Goal: Obtain resource: Download file/media

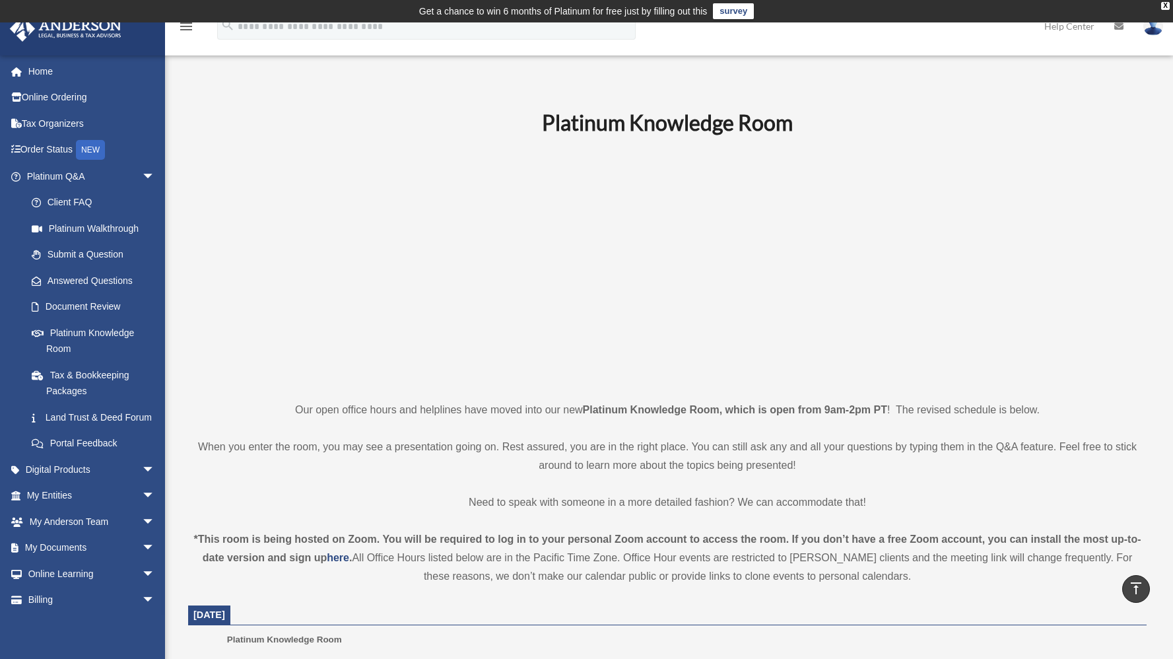
scroll to position [411, 0]
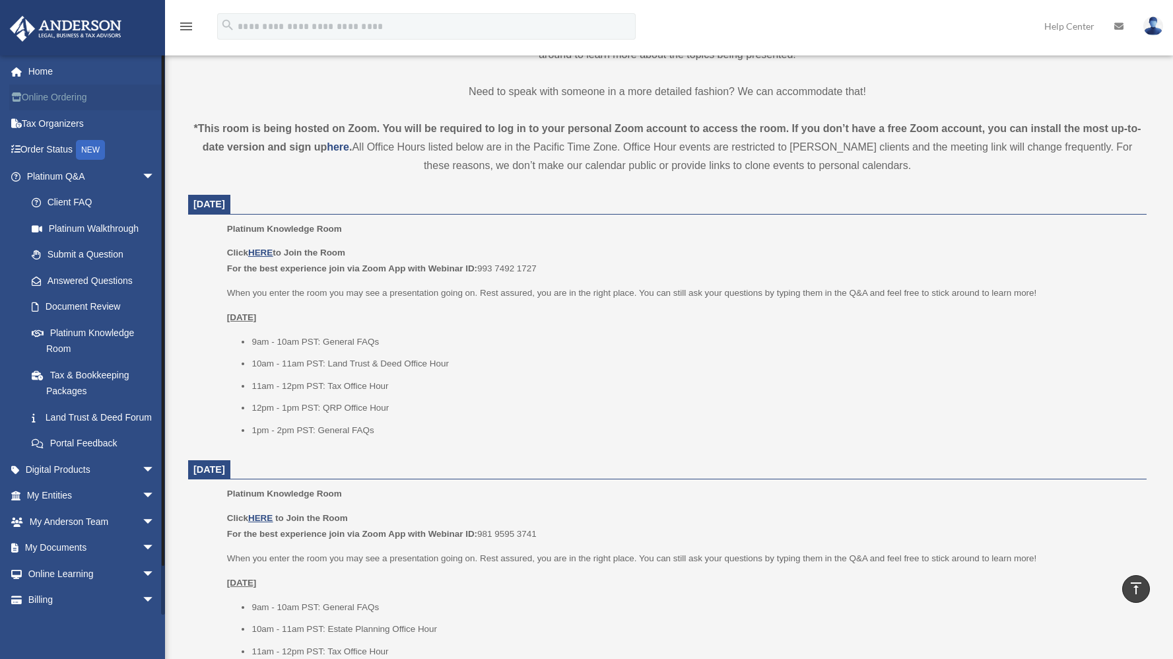
click at [71, 100] on link "Online Ordering" at bounding box center [92, 97] width 166 height 26
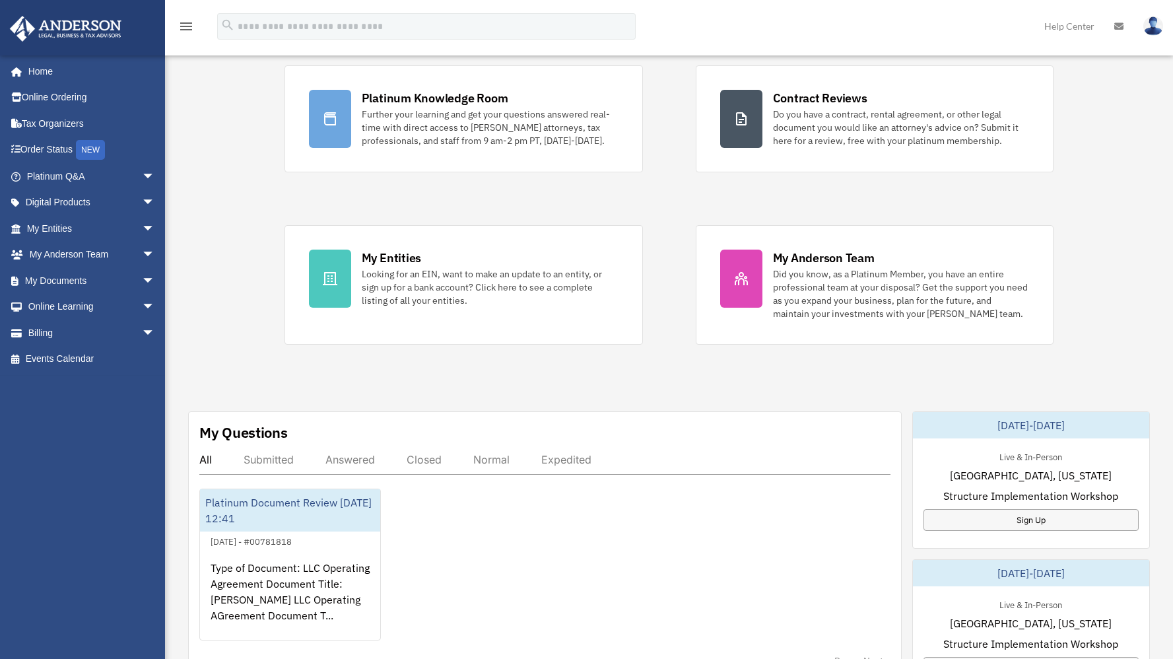
scroll to position [250, 0]
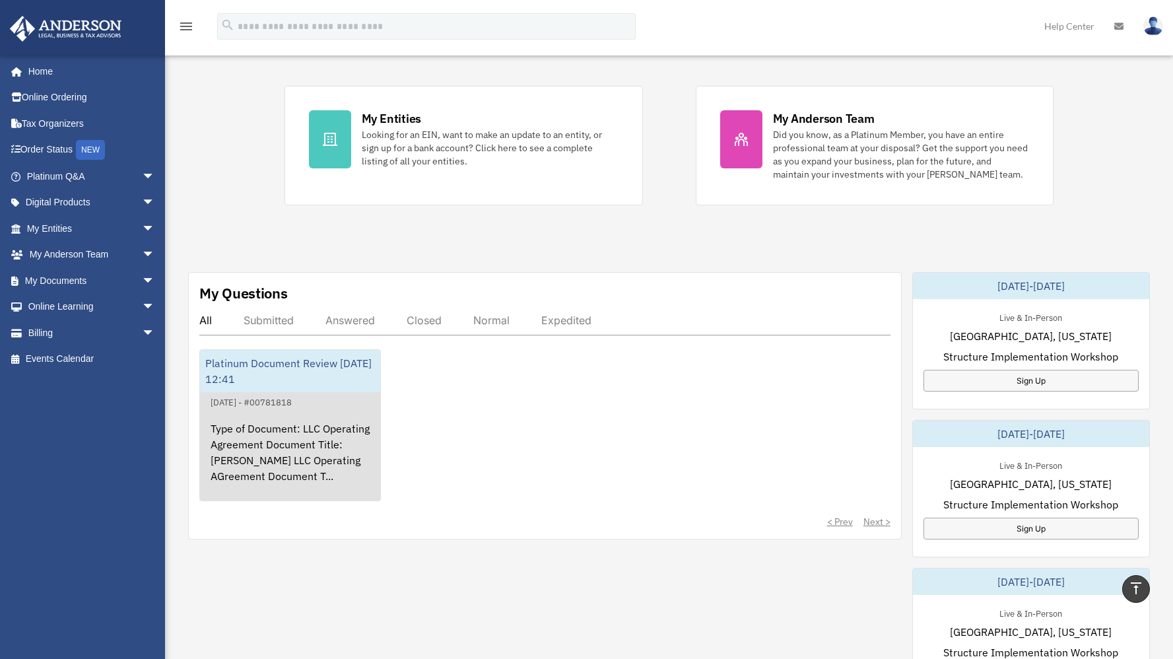
click at [254, 428] on div "Type of Document: LLC Operating Agreement Document Title: Bowmar LLC Operating …" at bounding box center [290, 461] width 180 height 103
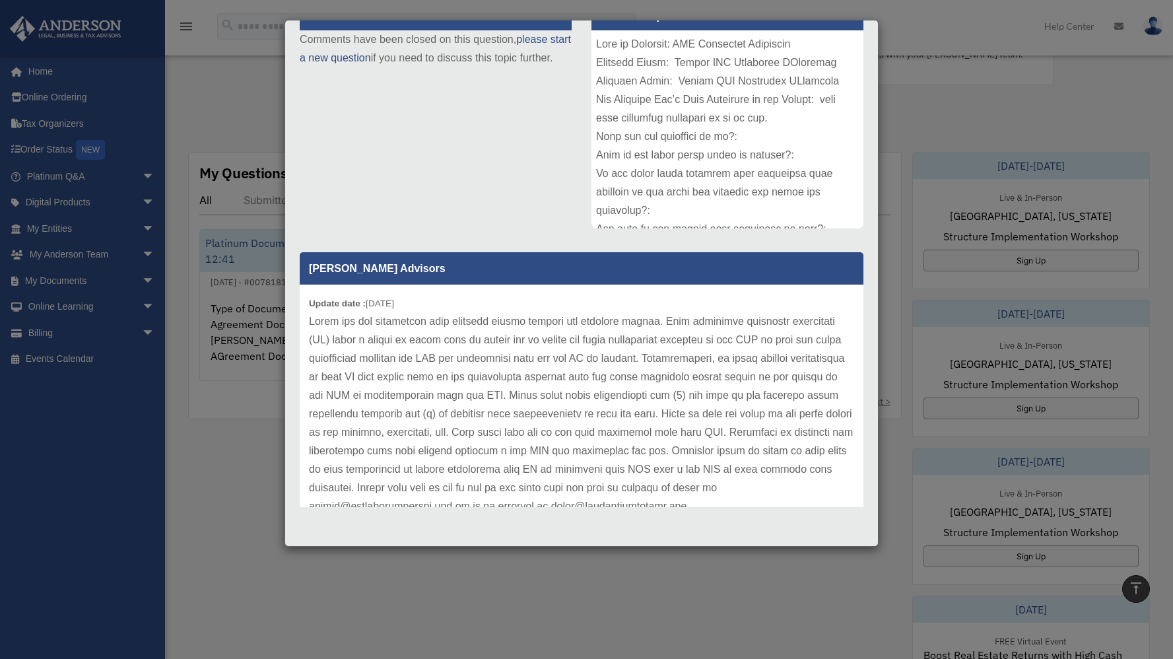
scroll to position [0, 0]
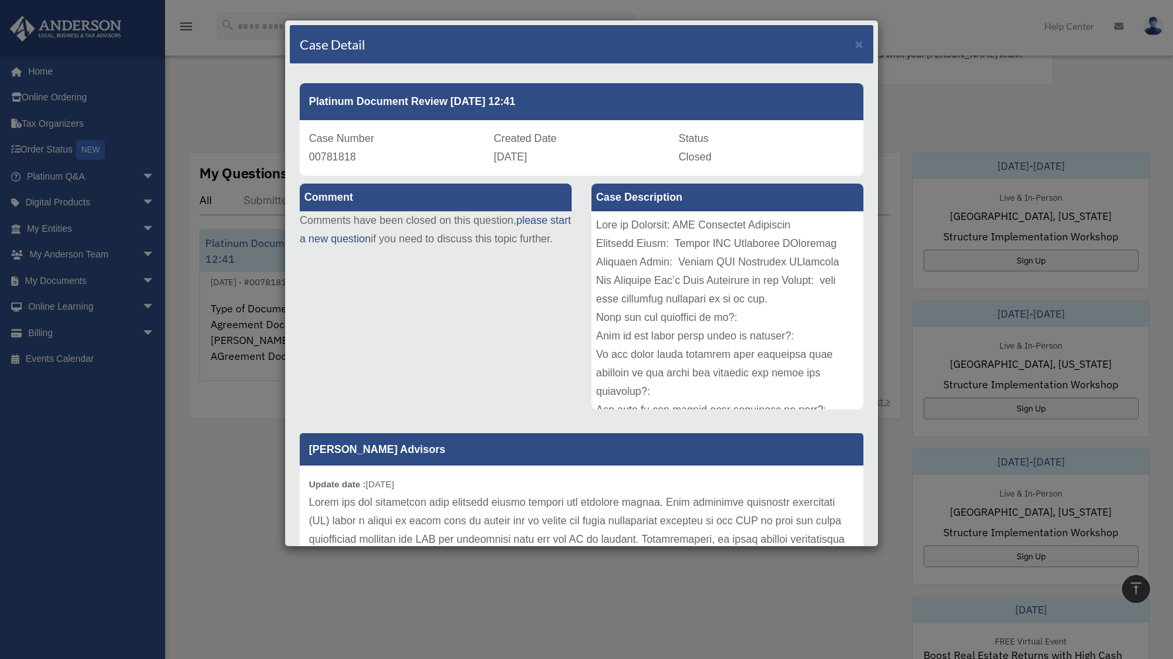
click at [234, 492] on div "Case Detail × Platinum Document Review 11/20/2024 12:41 Case Number 00781818 Cr…" at bounding box center [586, 329] width 1173 height 659
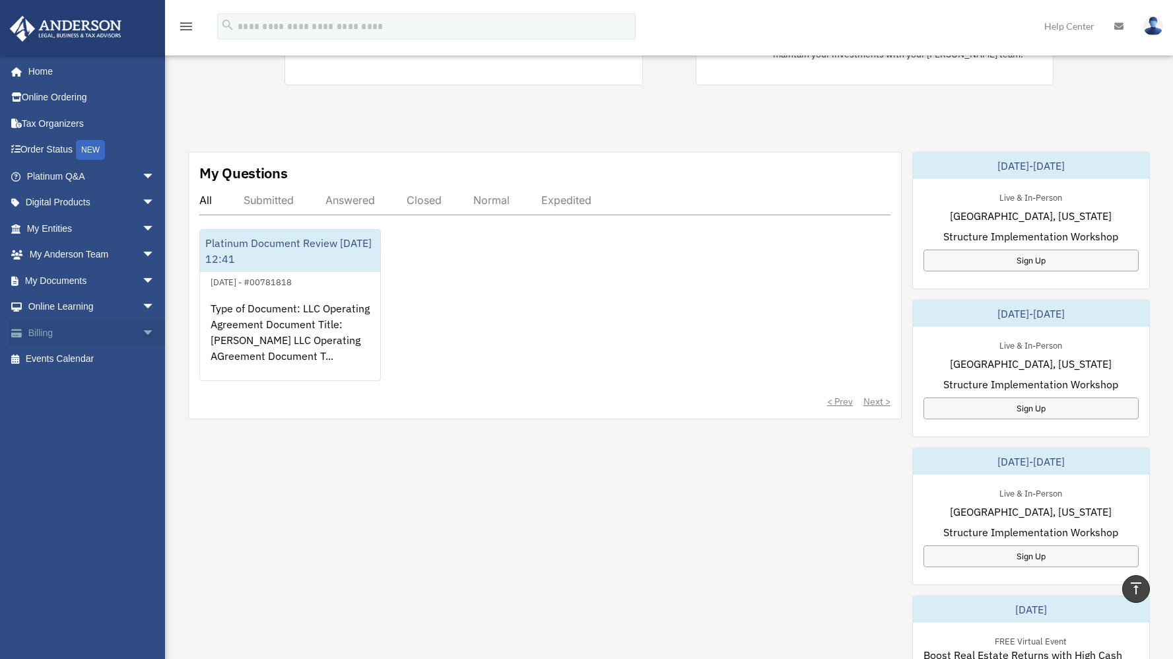
click at [59, 337] on link "Billing arrow_drop_down" at bounding box center [92, 332] width 166 height 26
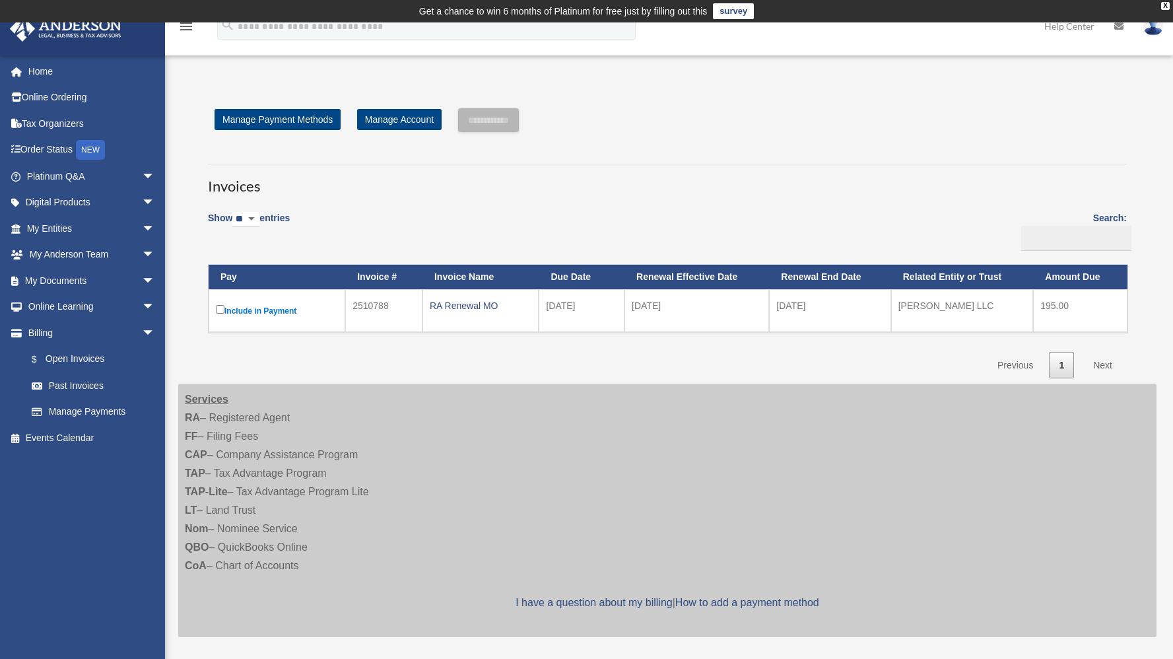
click at [258, 218] on select "** ** ** ***" at bounding box center [245, 219] width 27 height 15
select select "***"
click at [235, 212] on select "** ** ** ***" at bounding box center [245, 219] width 27 height 15
click at [77, 383] on link "Past Invoices" at bounding box center [96, 385] width 156 height 26
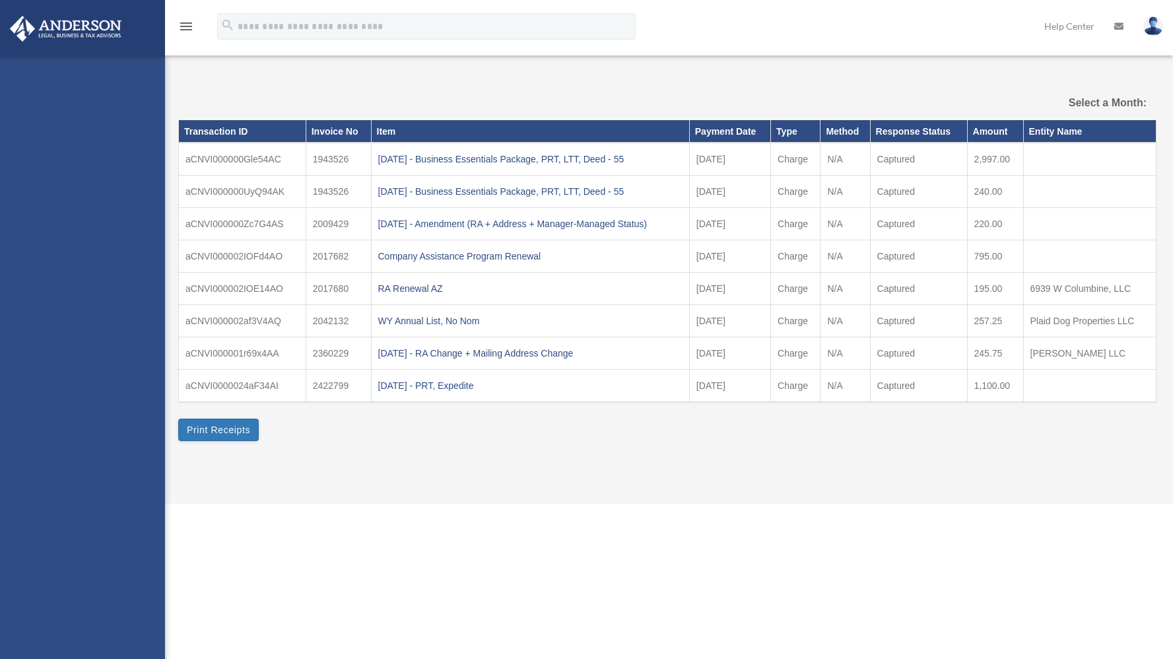
select select
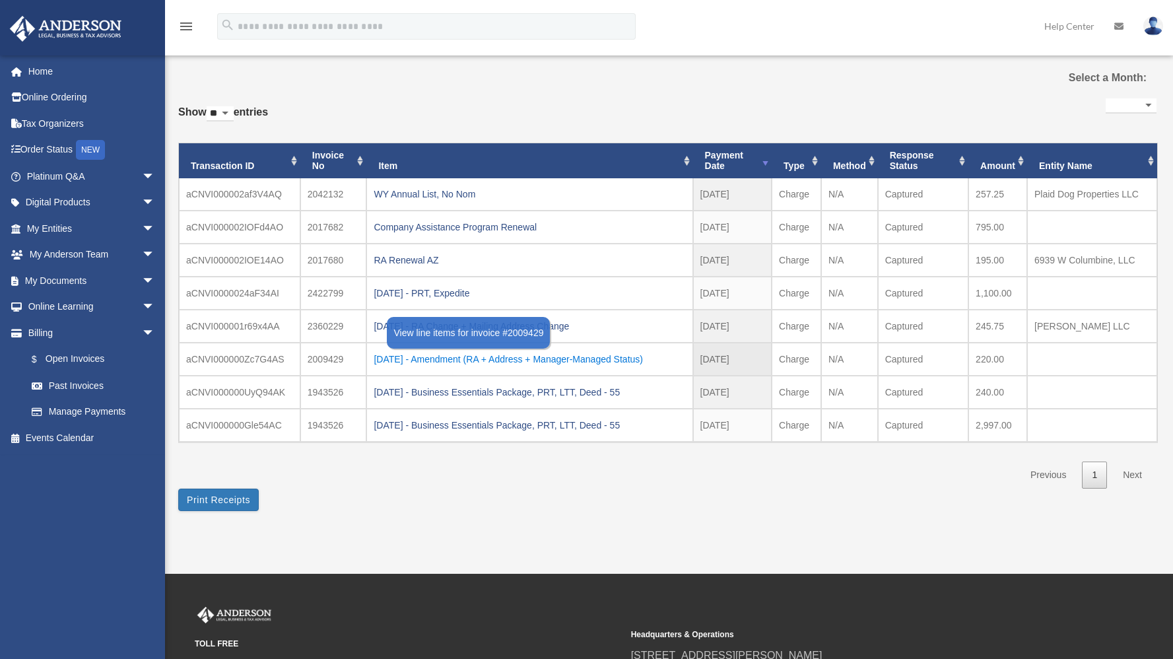
scroll to position [49, 0]
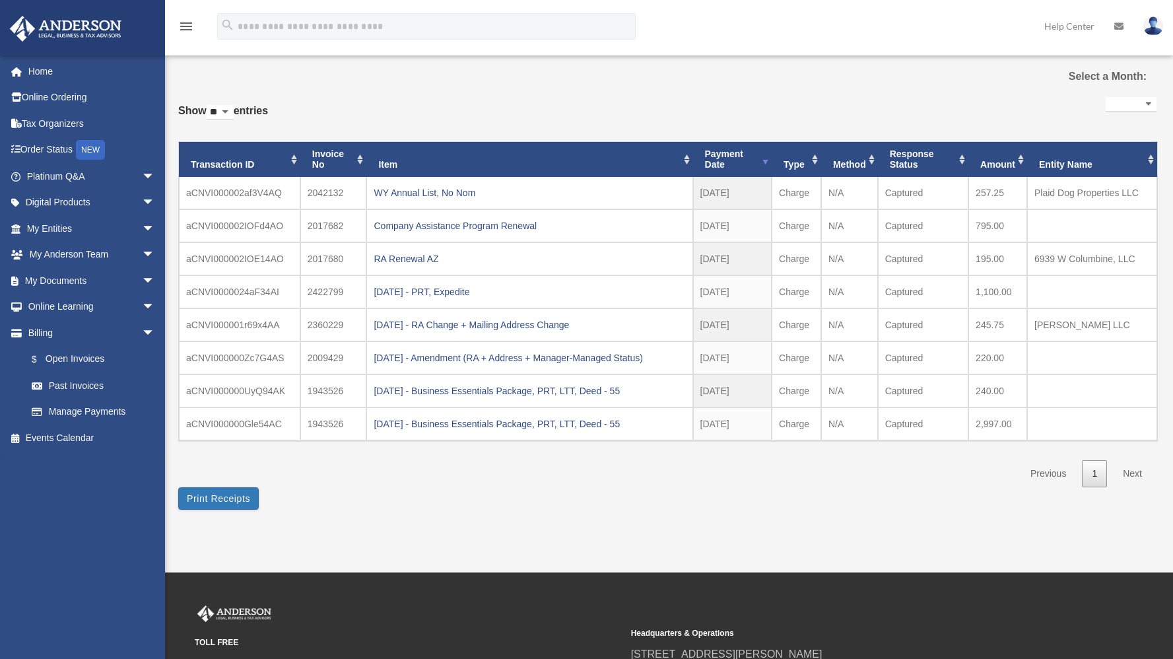
click at [234, 114] on select "** ** ** ***" at bounding box center [220, 112] width 27 height 15
select select "***"
click at [209, 105] on select "** ** ** ***" at bounding box center [220, 112] width 27 height 15
click at [425, 98] on div "**********" at bounding box center [667, 290] width 978 height 393
click at [75, 227] on link "My Entities arrow_drop_down" at bounding box center [92, 228] width 166 height 26
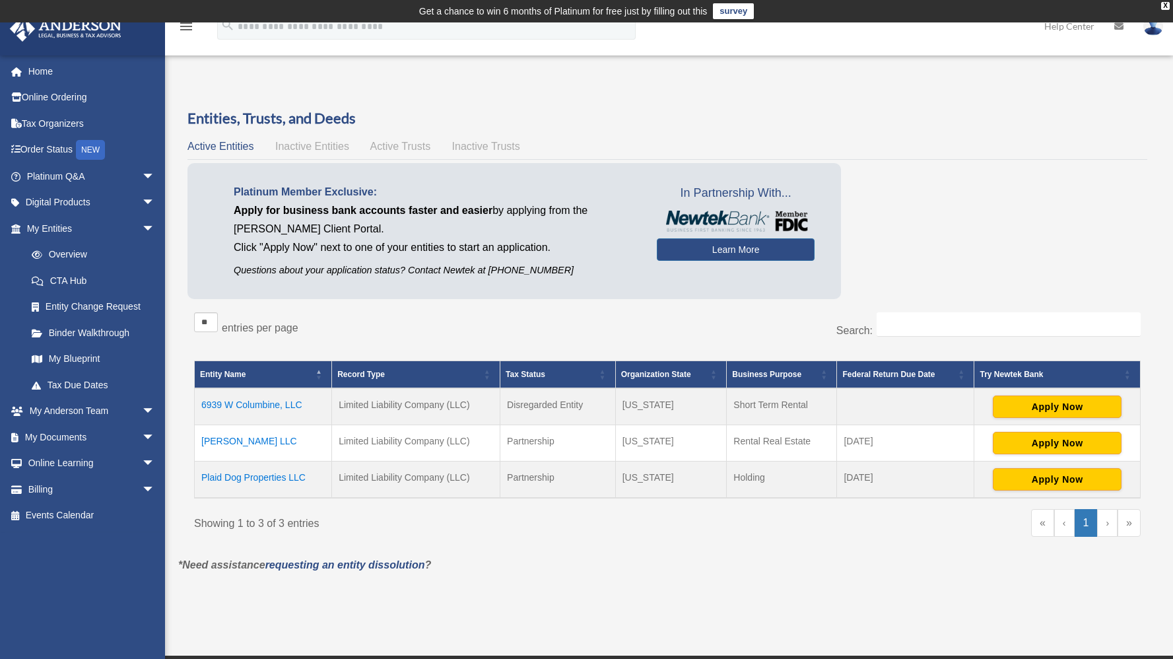
click at [279, 401] on td "6939 W Columbine, LLC" at bounding box center [263, 406] width 137 height 37
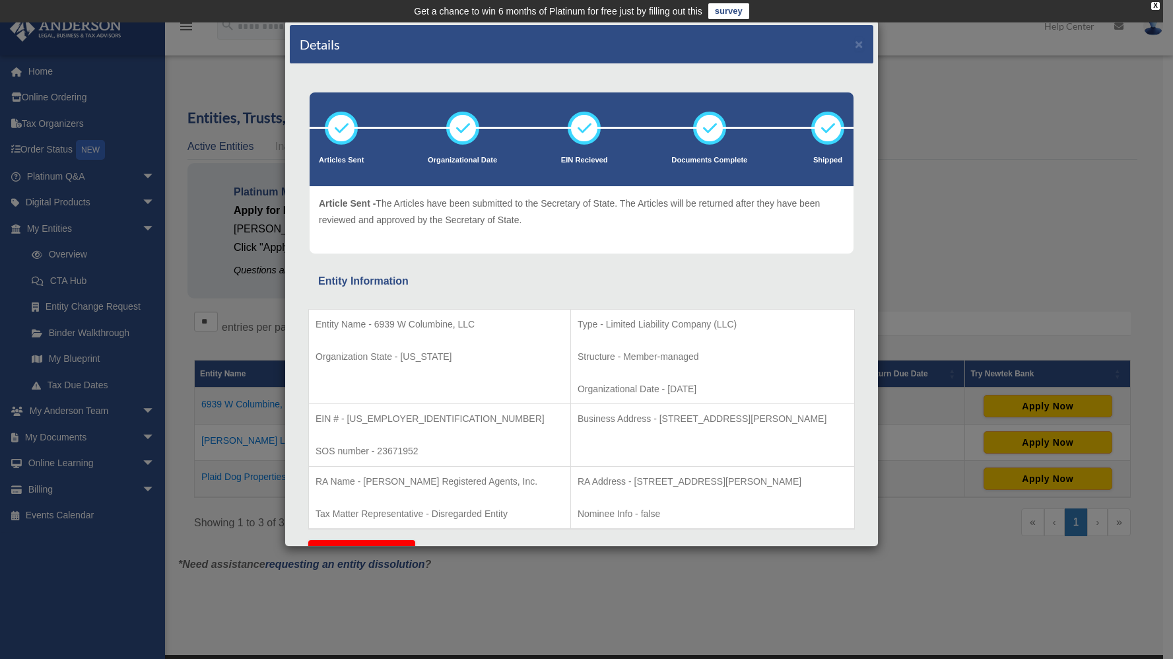
click at [126, 230] on div "Details × Articles Sent Organizational Date" at bounding box center [586, 329] width 1173 height 659
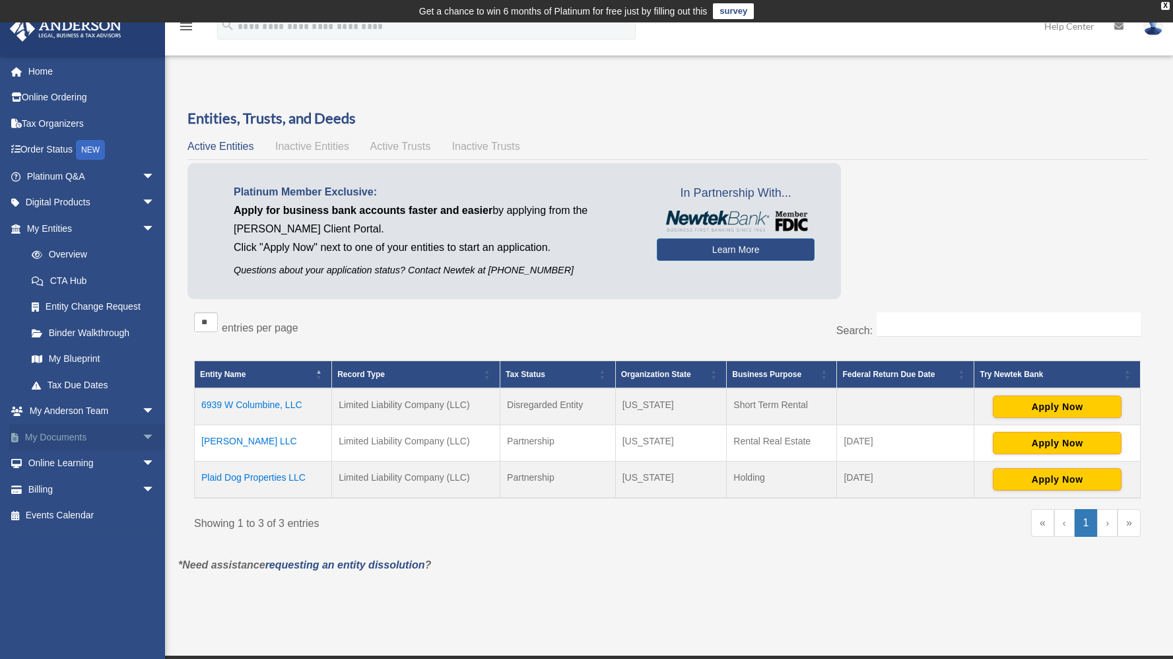
click at [97, 432] on link "My Documents arrow_drop_down" at bounding box center [92, 437] width 166 height 26
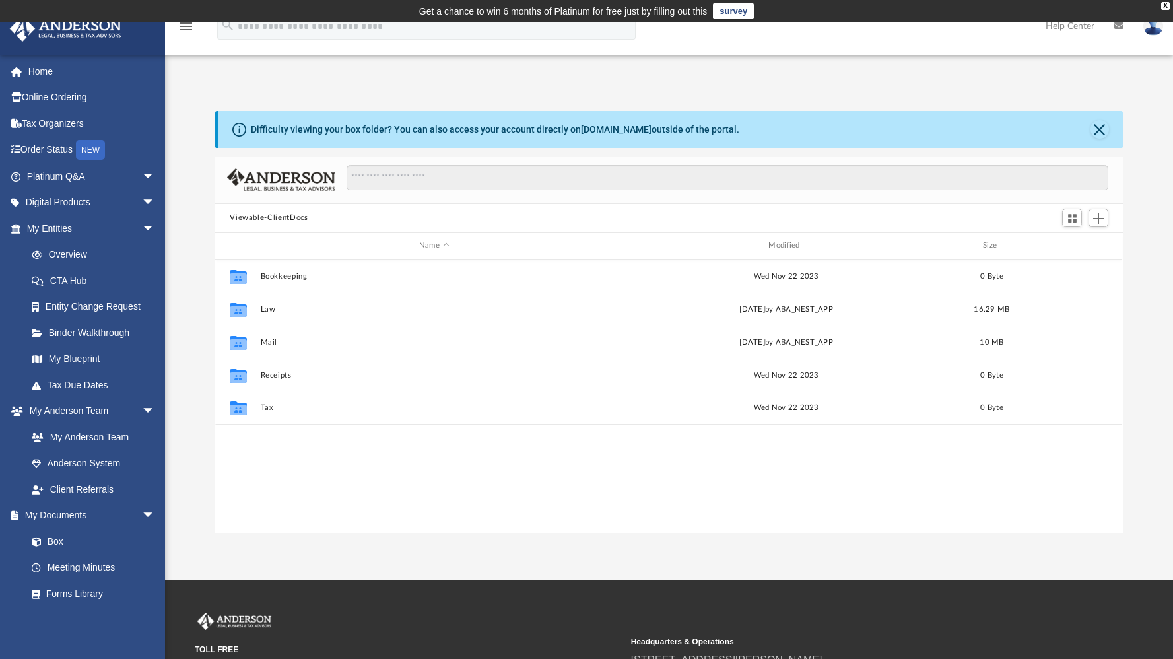
scroll to position [290, 897]
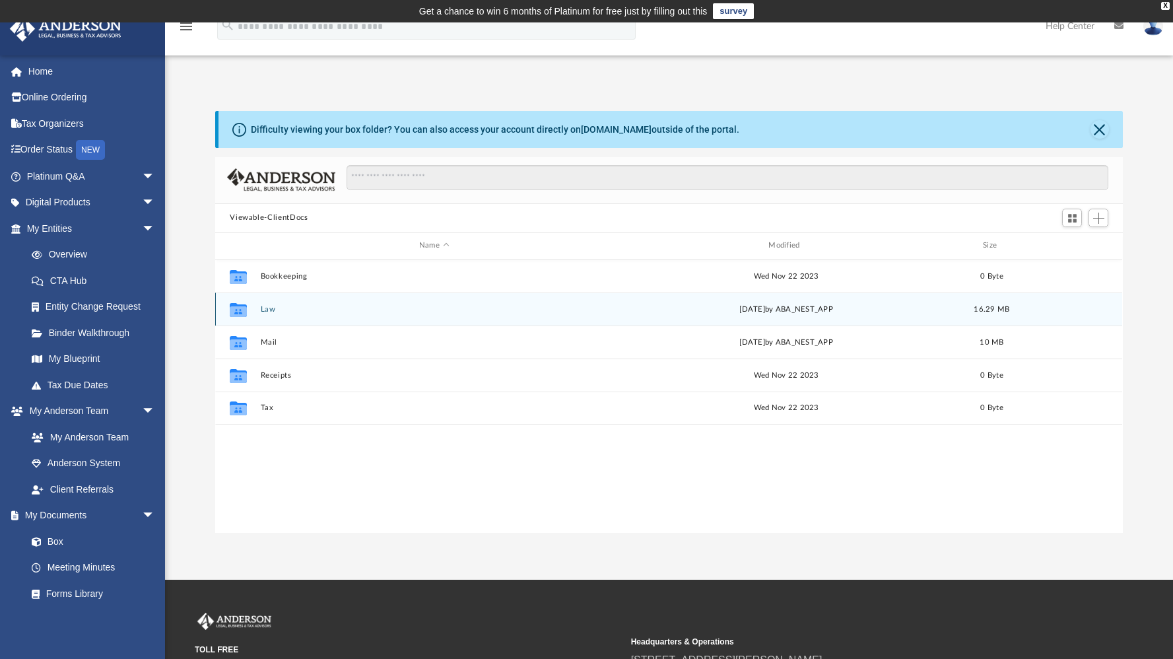
click at [273, 308] on button "Law" at bounding box center [434, 309] width 347 height 9
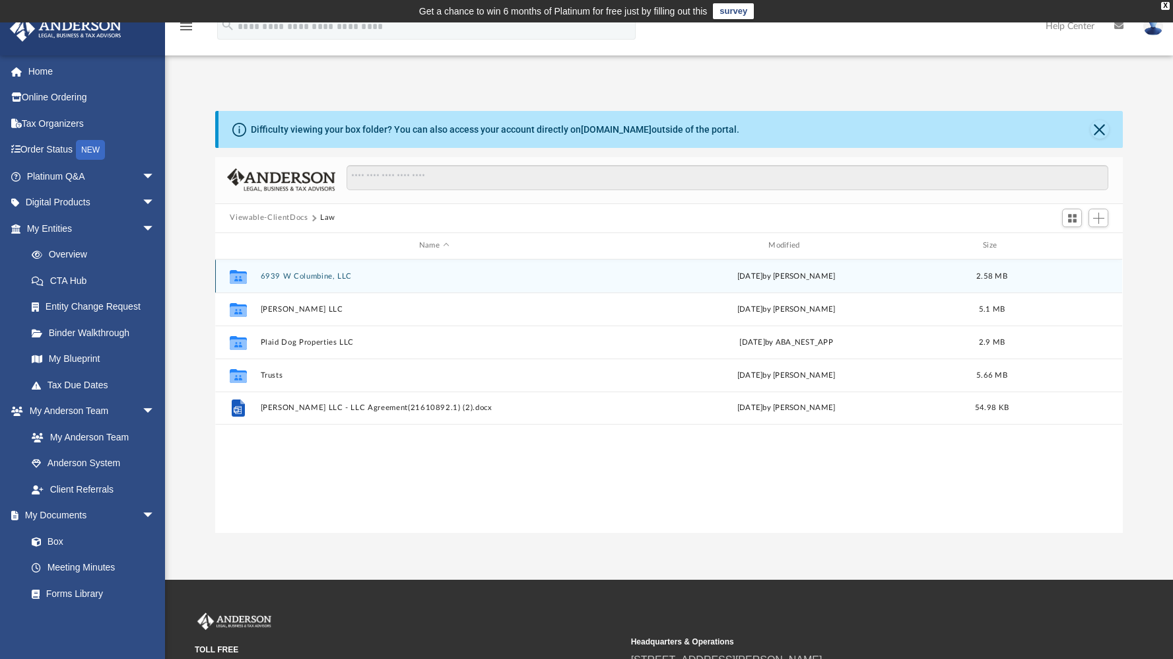
click at [308, 279] on button "6939 W Columbine, LLC" at bounding box center [434, 276] width 347 height 9
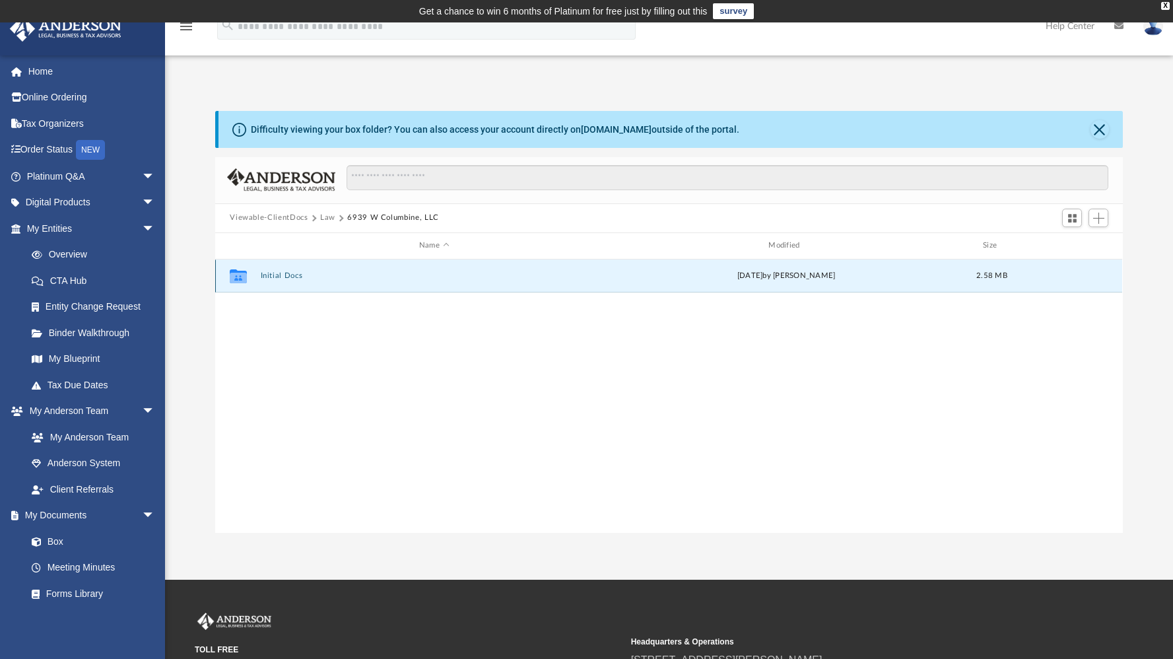
click at [294, 279] on button "Initial Docs" at bounding box center [434, 275] width 347 height 9
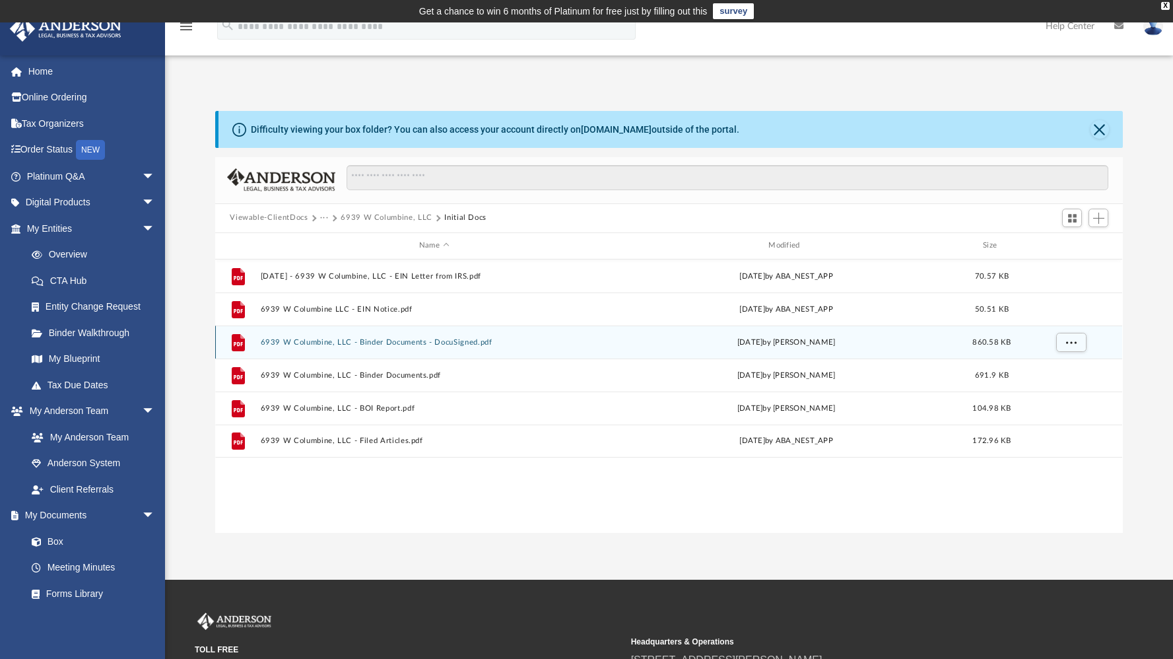
click at [323, 342] on button "6939 W Columbine, LLC - Binder Documents - DocuSigned.pdf" at bounding box center [434, 342] width 347 height 9
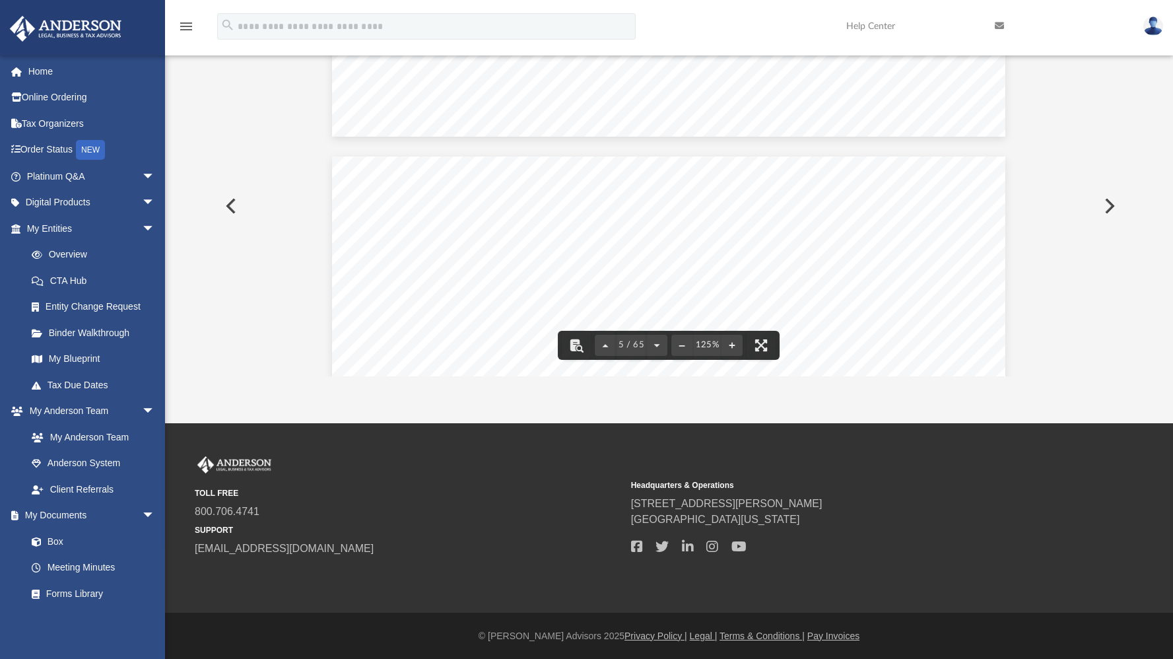
scroll to position [3945, 0]
click at [229, 204] on button "Preview" at bounding box center [229, 205] width 29 height 37
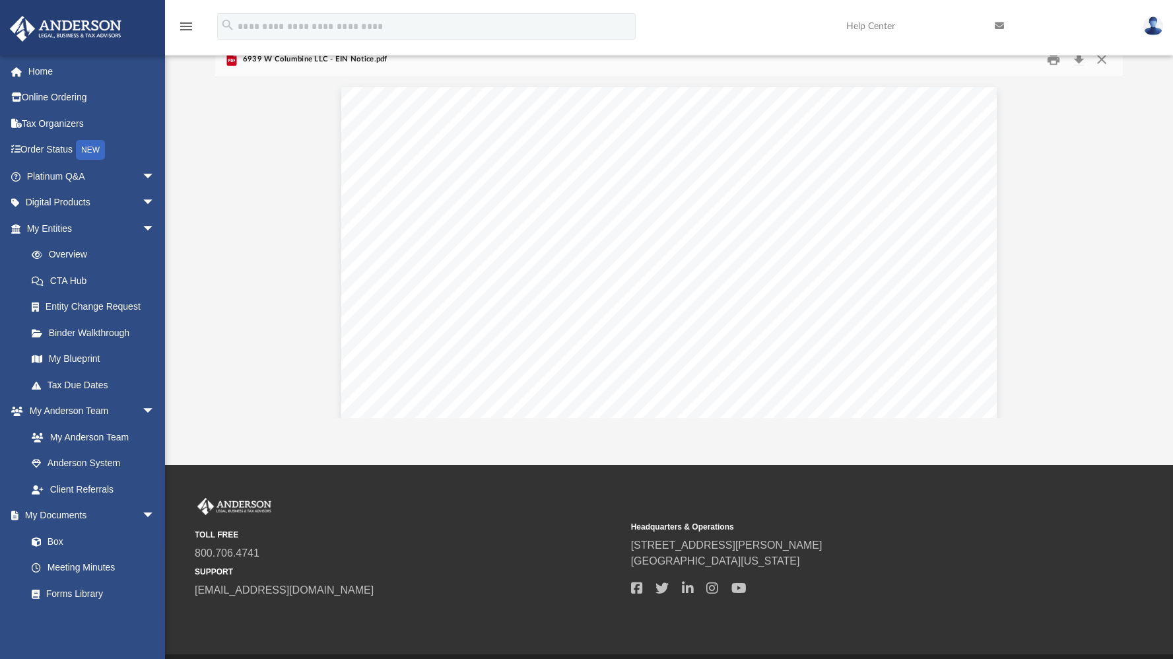
scroll to position [0, 0]
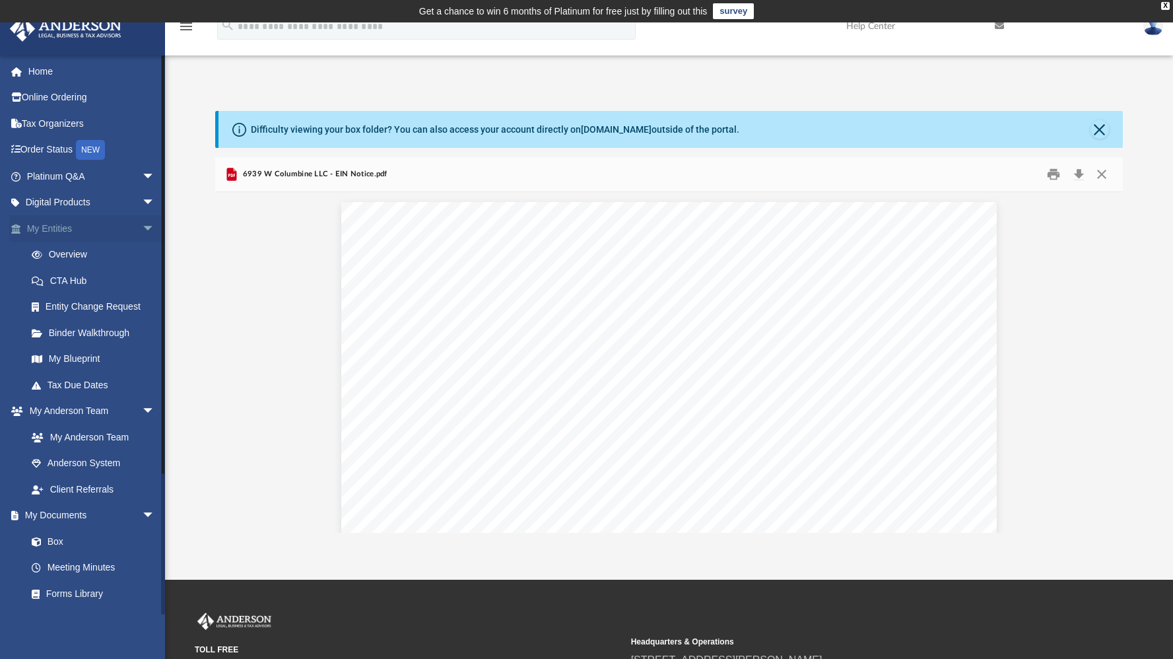
click at [74, 228] on link "My Entities arrow_drop_down" at bounding box center [92, 228] width 166 height 26
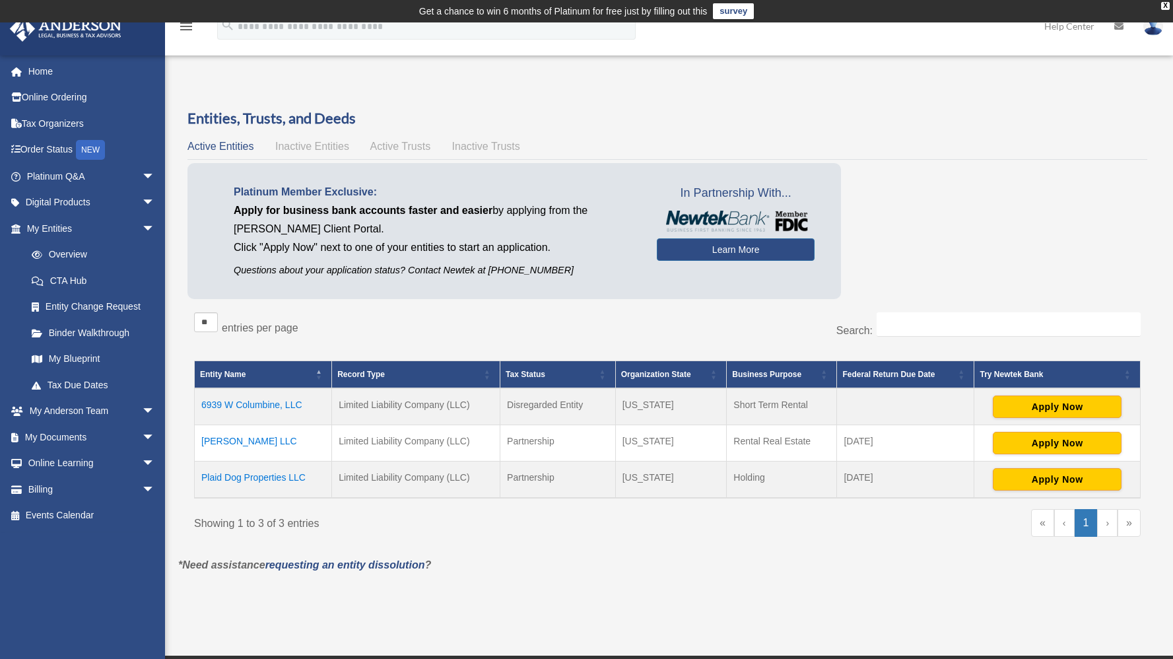
click at [259, 405] on td "6939 W Columbine, LLC" at bounding box center [263, 406] width 137 height 37
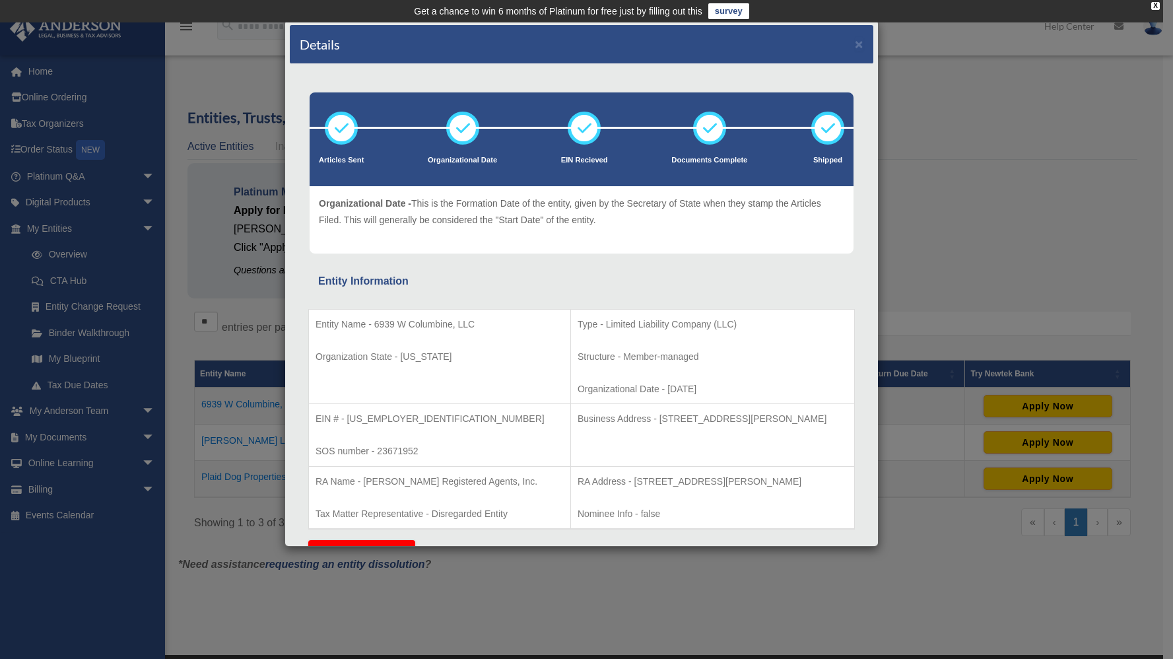
click at [240, 343] on div "Details × Articles Sent Organizational Date" at bounding box center [586, 329] width 1173 height 659
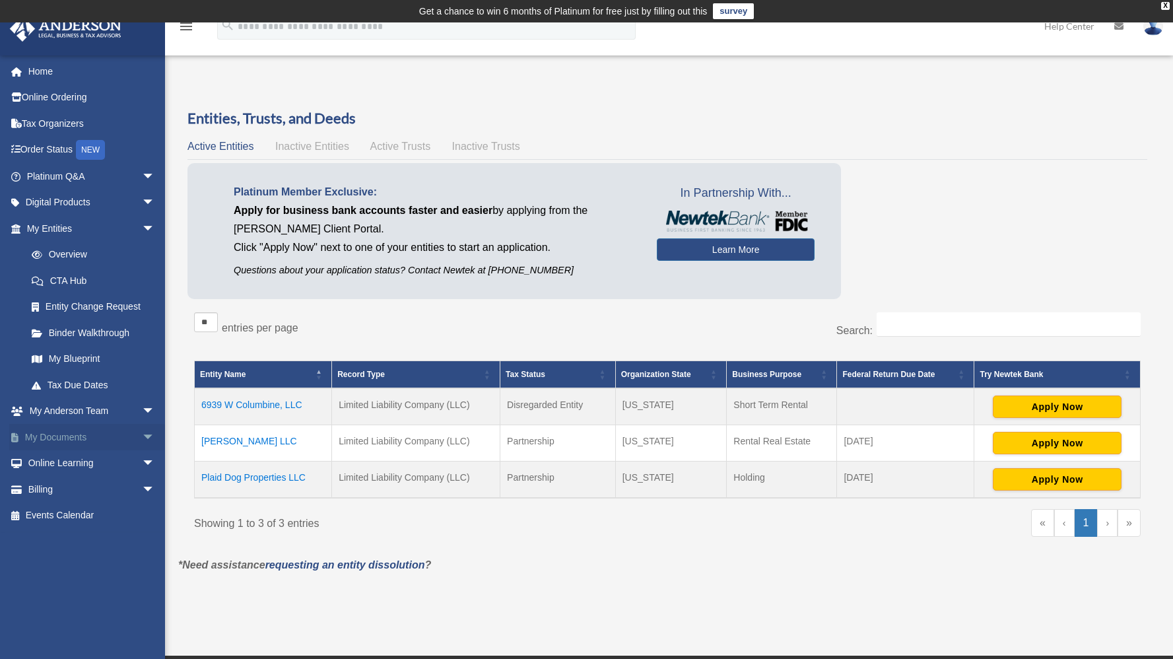
click at [90, 436] on link "My Documents arrow_drop_down" at bounding box center [92, 437] width 166 height 26
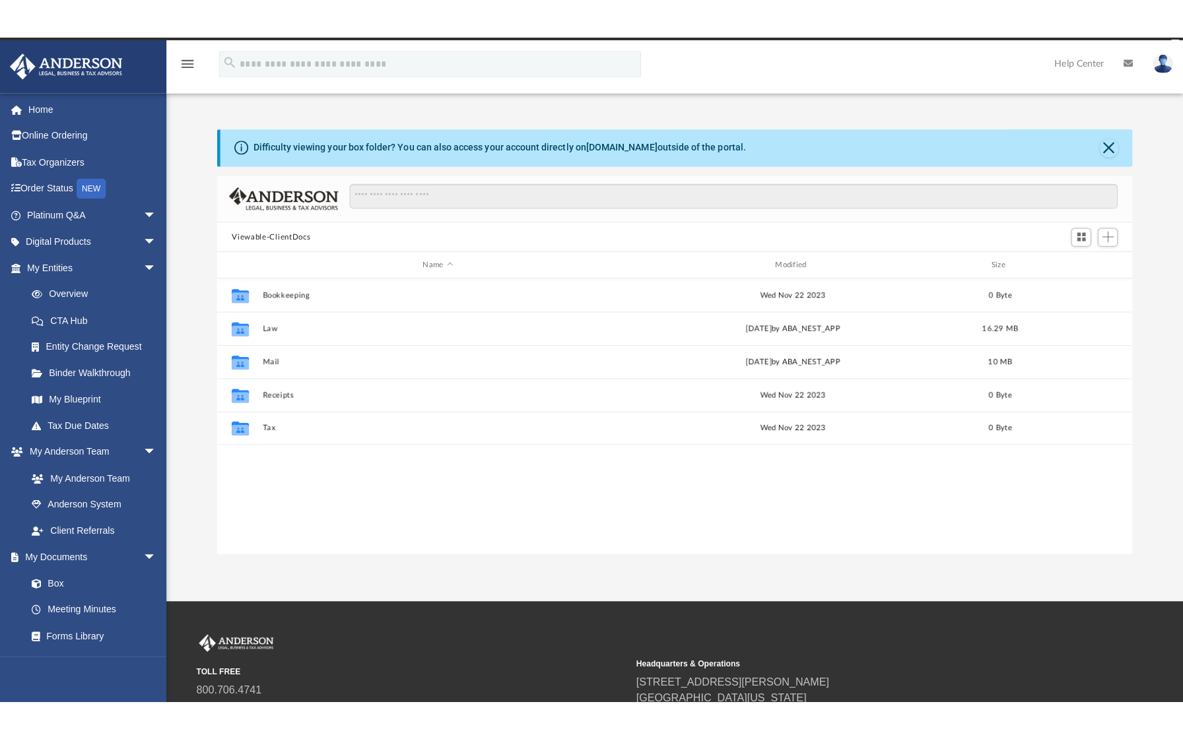
scroll to position [290, 897]
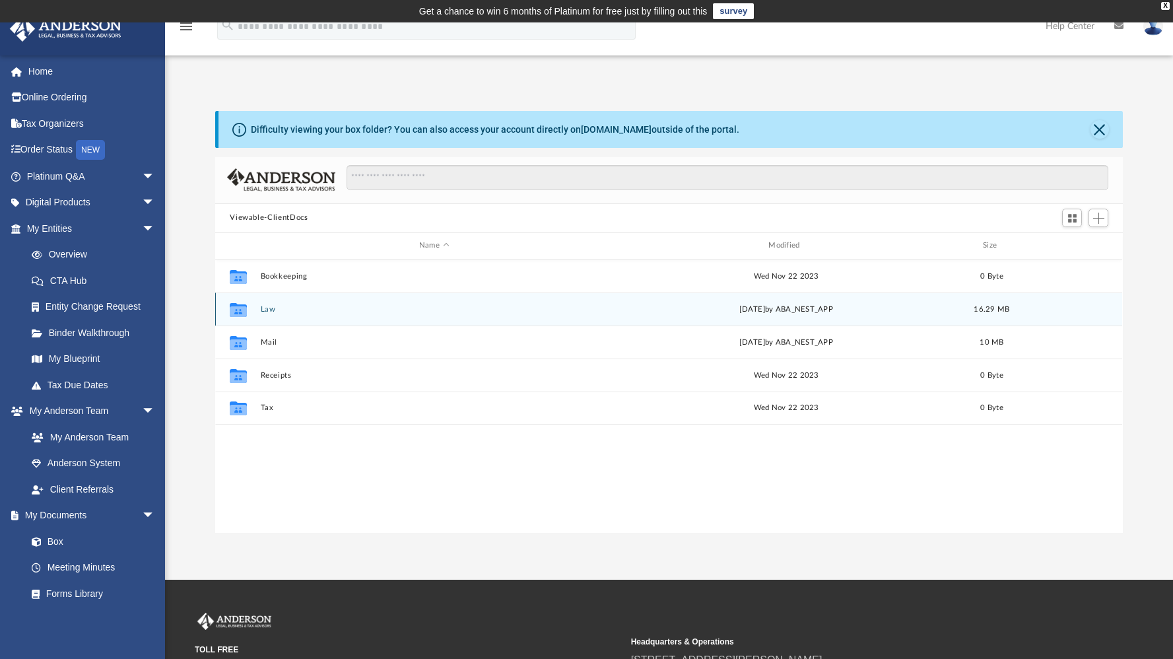
click at [277, 314] on div "Collaborated Folder Law Sat Jun 14 2025 by ABA_NEST_APP 16.29 MB" at bounding box center [668, 308] width 907 height 33
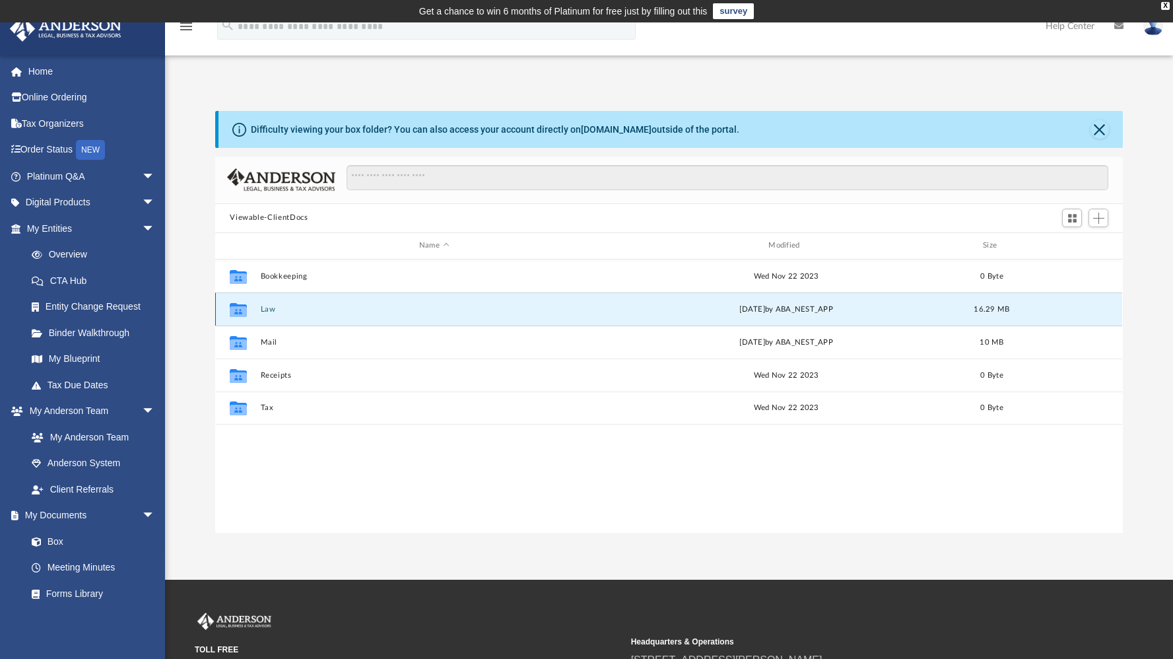
click at [263, 311] on button "Law" at bounding box center [434, 309] width 347 height 9
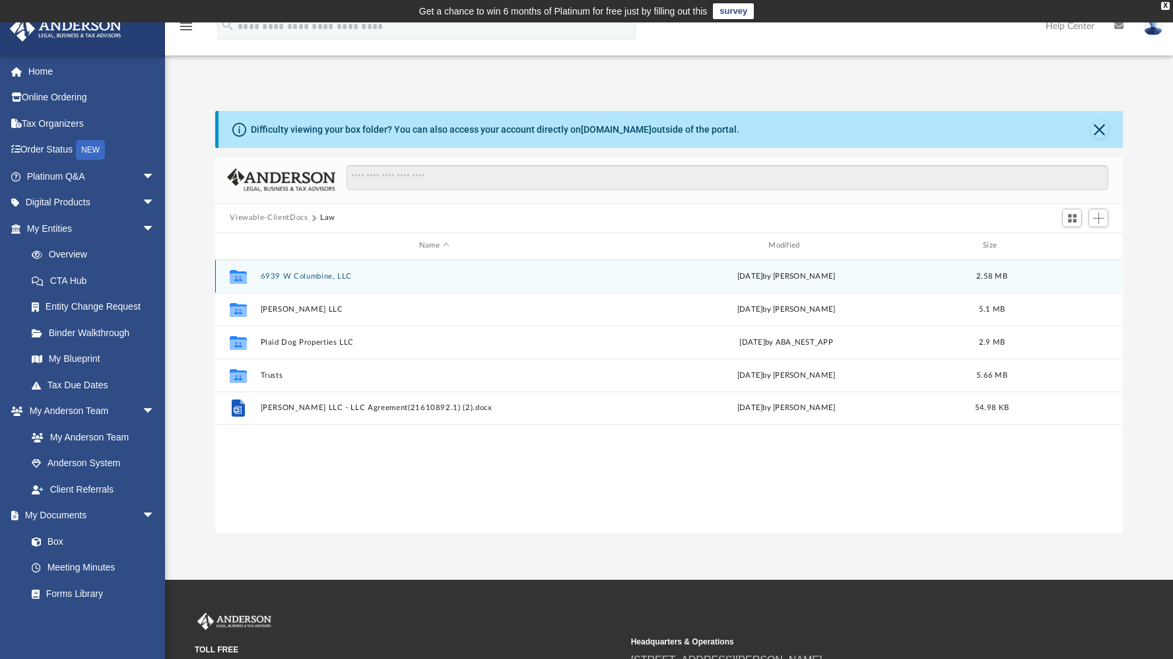
click at [325, 275] on button "6939 W Columbine, LLC" at bounding box center [434, 276] width 347 height 9
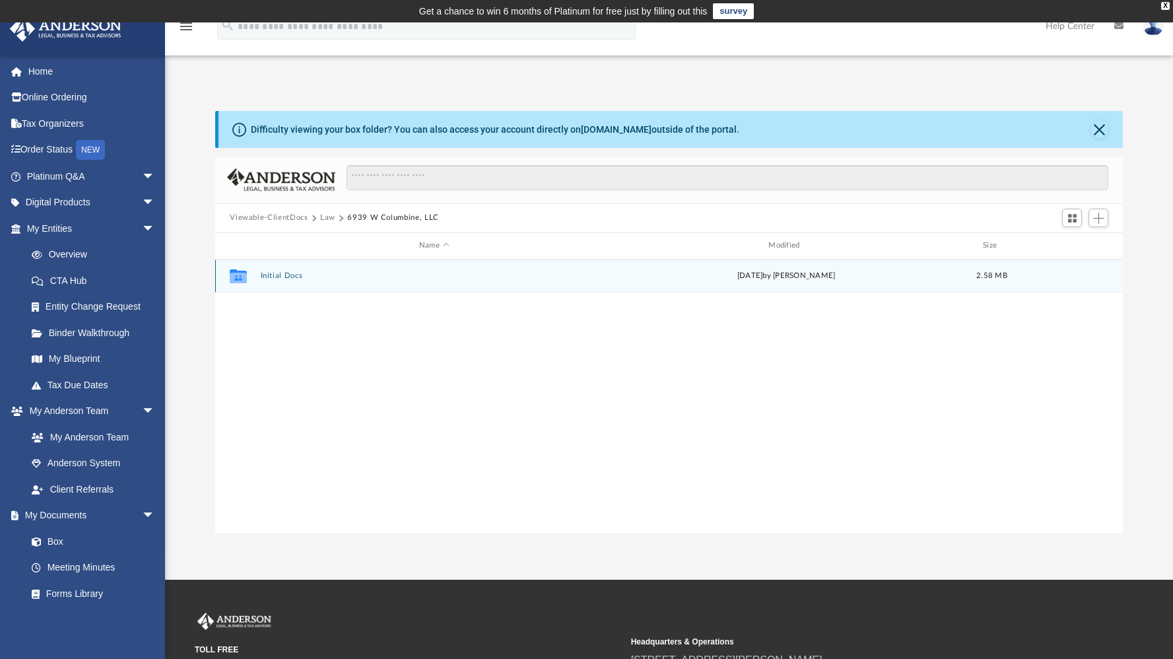
click at [283, 276] on button "Initial Docs" at bounding box center [434, 275] width 347 height 9
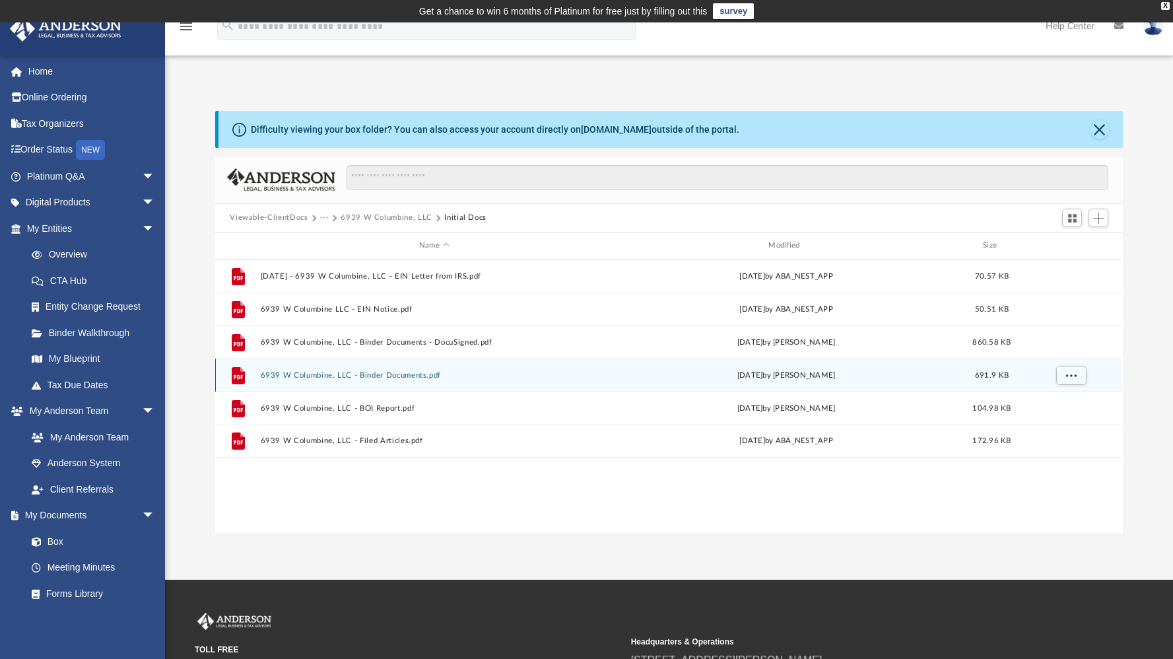
click at [424, 372] on button "6939 W Columbine, LLC - Binder Documents.pdf" at bounding box center [434, 375] width 347 height 9
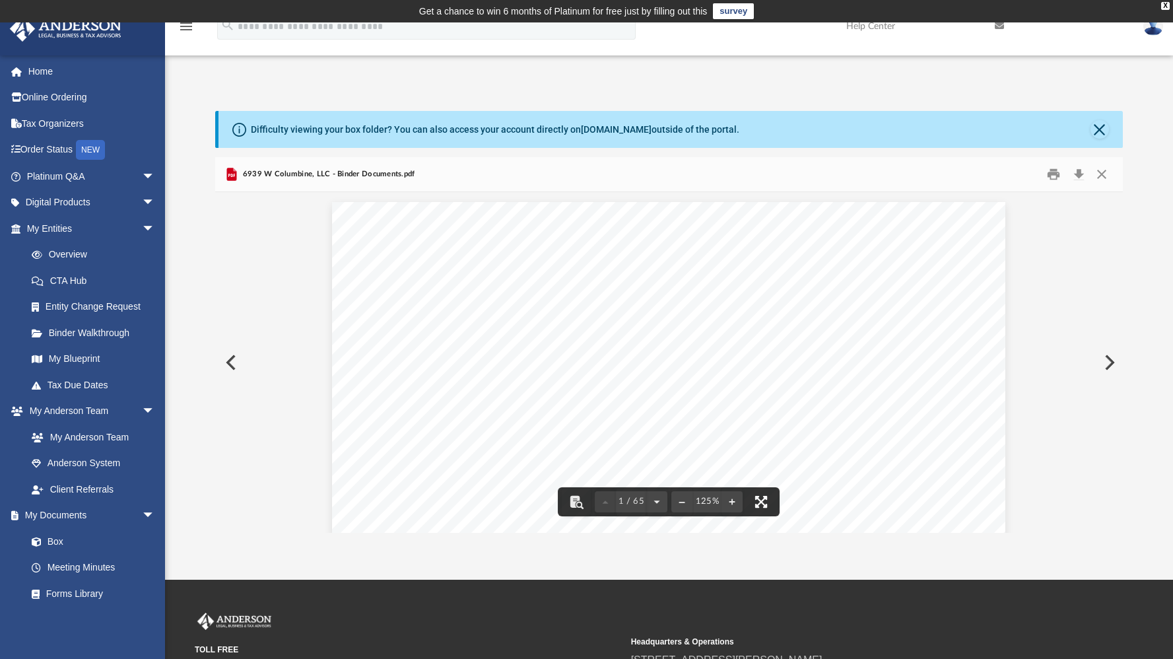
click at [761, 504] on button "File preview" at bounding box center [760, 501] width 29 height 29
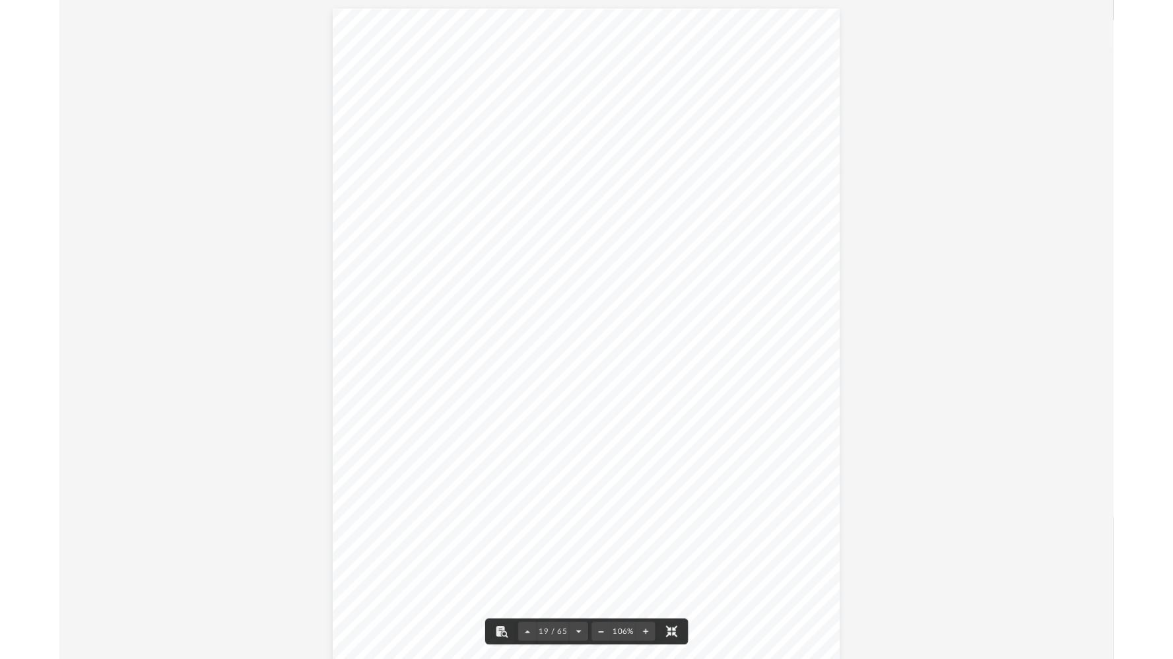
scroll to position [13603, 0]
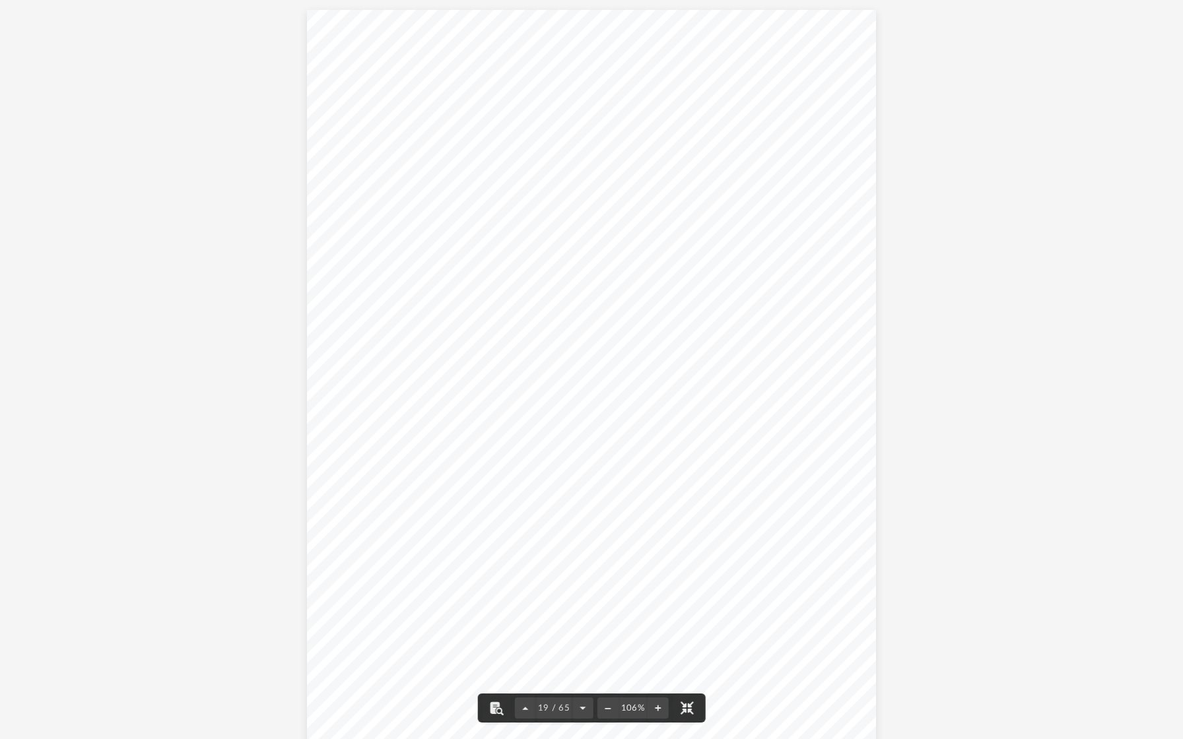
click at [470, 530] on span "forth in this Article, no Member may" at bounding box center [456, 526] width 164 height 11
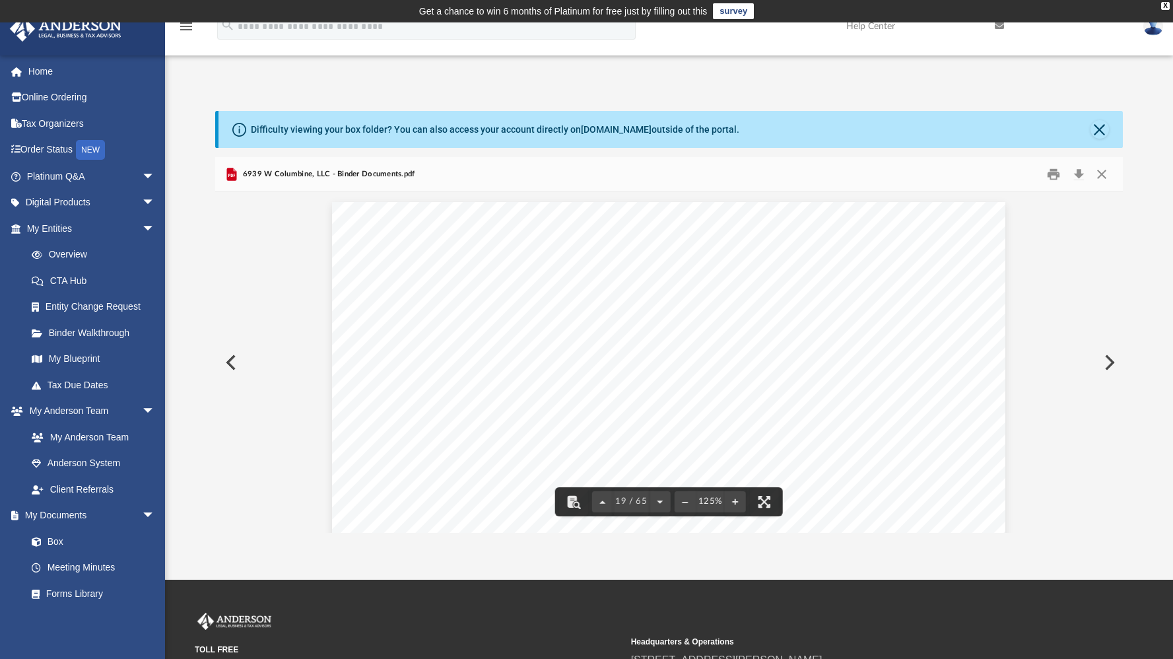
scroll to position [11, 10]
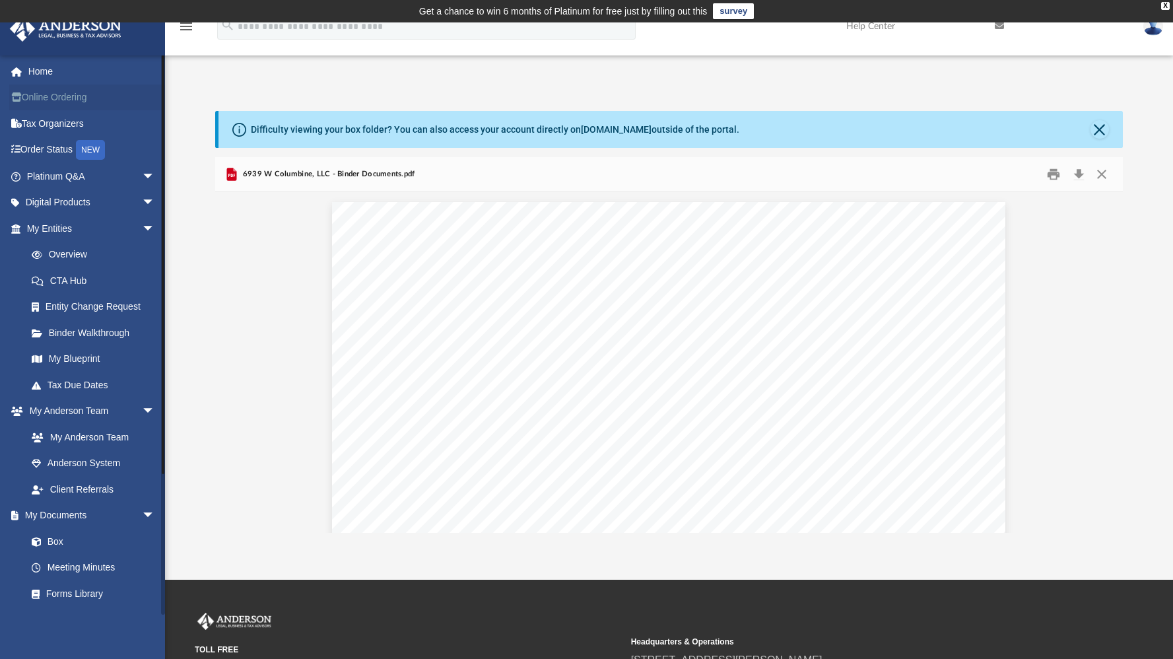
click at [57, 84] on link "Online Ordering" at bounding box center [92, 97] width 166 height 26
